Goal: Entertainment & Leisure: Consume media (video, audio)

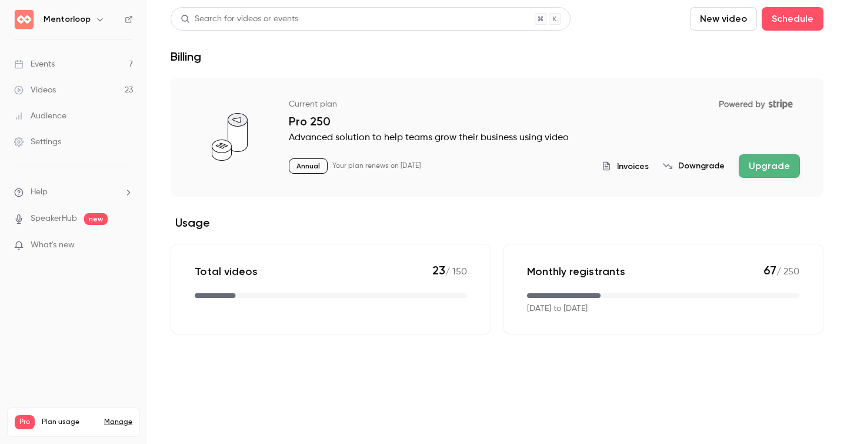
click at [41, 89] on div "Videos" at bounding box center [35, 90] width 42 height 12
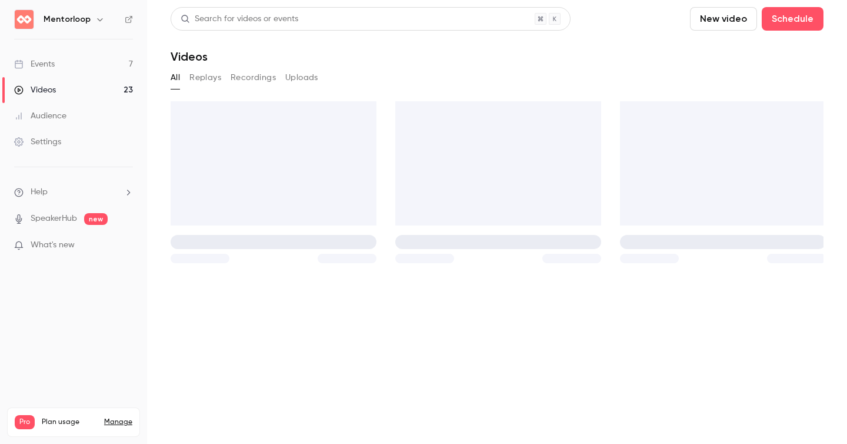
click at [214, 70] on button "Replays" at bounding box center [205, 77] width 32 height 19
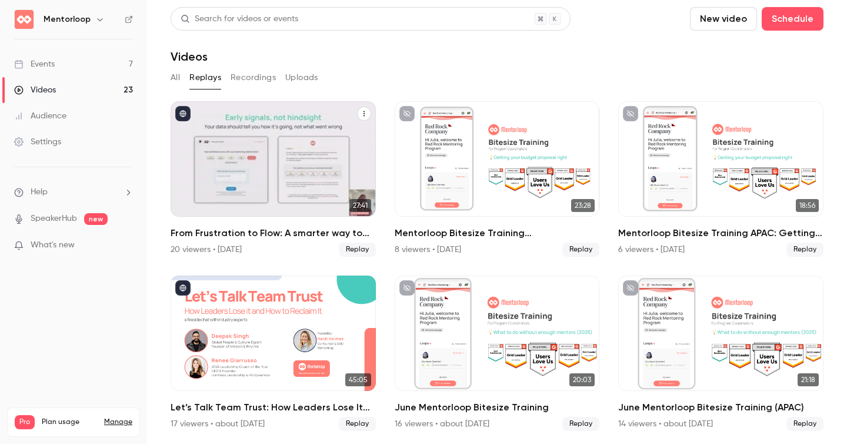
click at [251, 149] on div "From Frustration to Flow: A smarter way to run your mentoring program" at bounding box center [273, 158] width 205 height 115
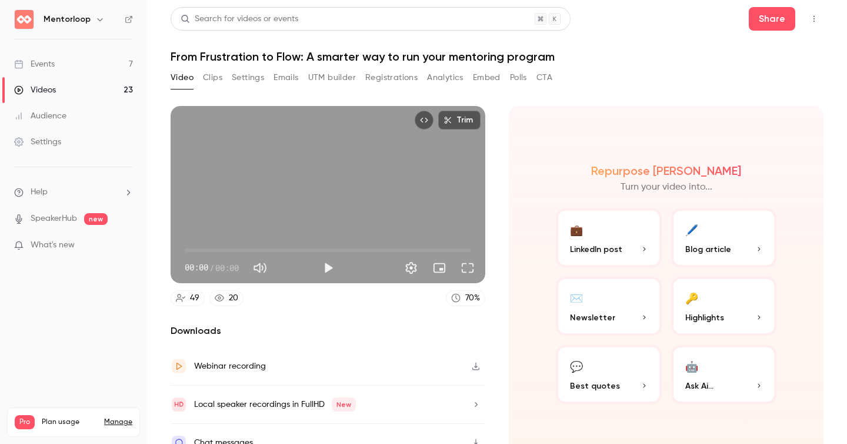
scroll to position [18, 0]
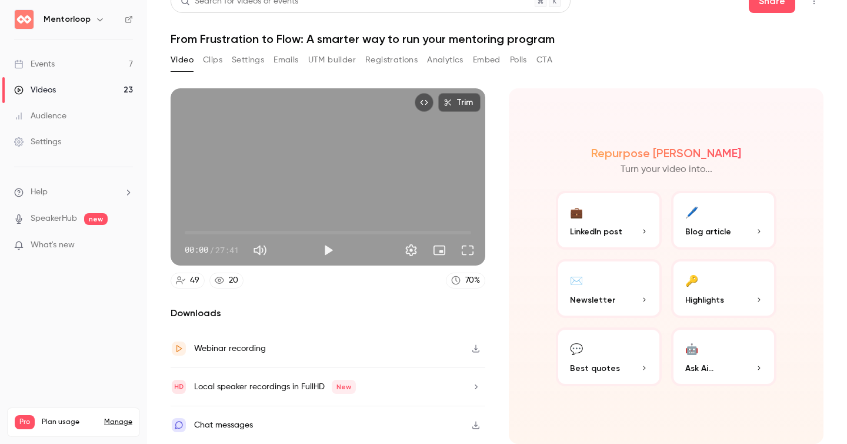
click at [359, 340] on div "Webinar recording" at bounding box center [328, 348] width 315 height 38
click at [475, 349] on icon "button" at bounding box center [475, 349] width 7 height 8
click at [395, 391] on div "Local speaker recordings in FullHD New" at bounding box center [328, 387] width 315 height 38
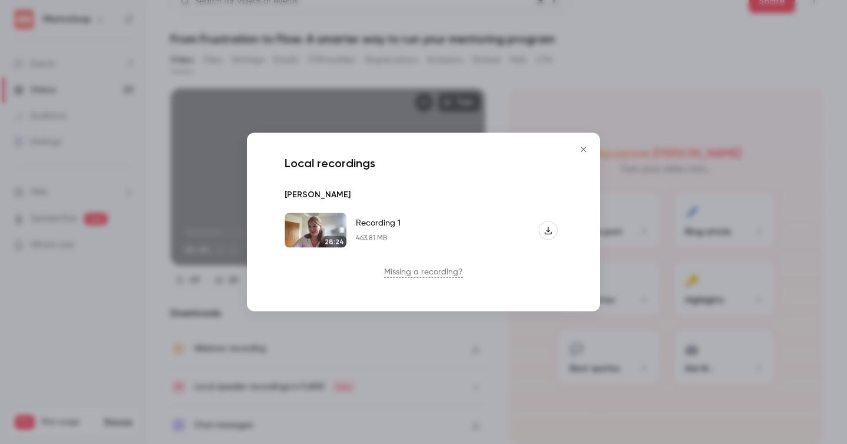
click at [549, 229] on icon "button" at bounding box center [548, 230] width 8 height 8
click at [581, 150] on icon "Close" at bounding box center [583, 148] width 14 height 9
